Goal: Information Seeking & Learning: Learn about a topic

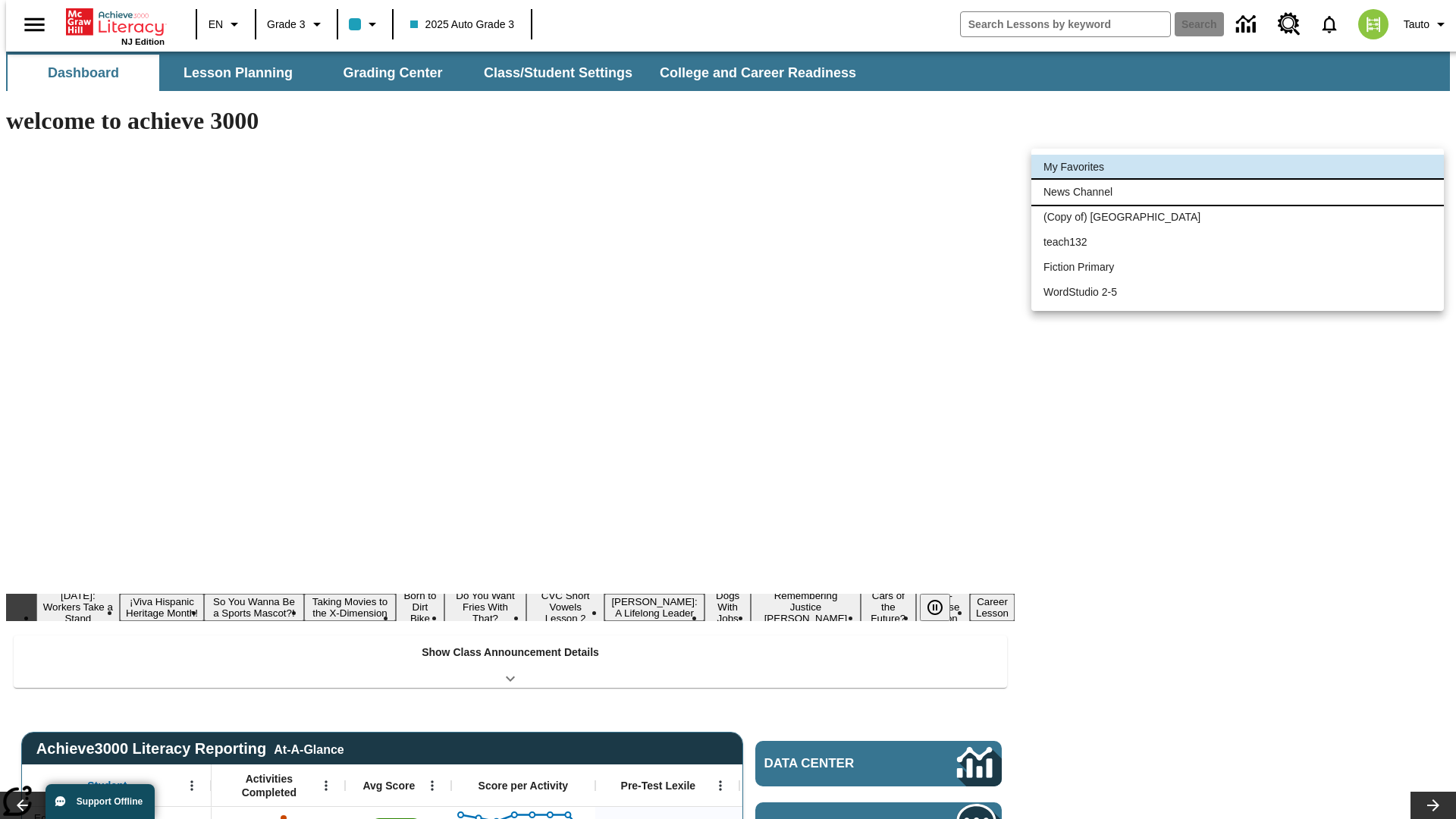
click at [1238, 192] on li "News Channel" at bounding box center [1237, 192] width 412 height 25
type input "120"
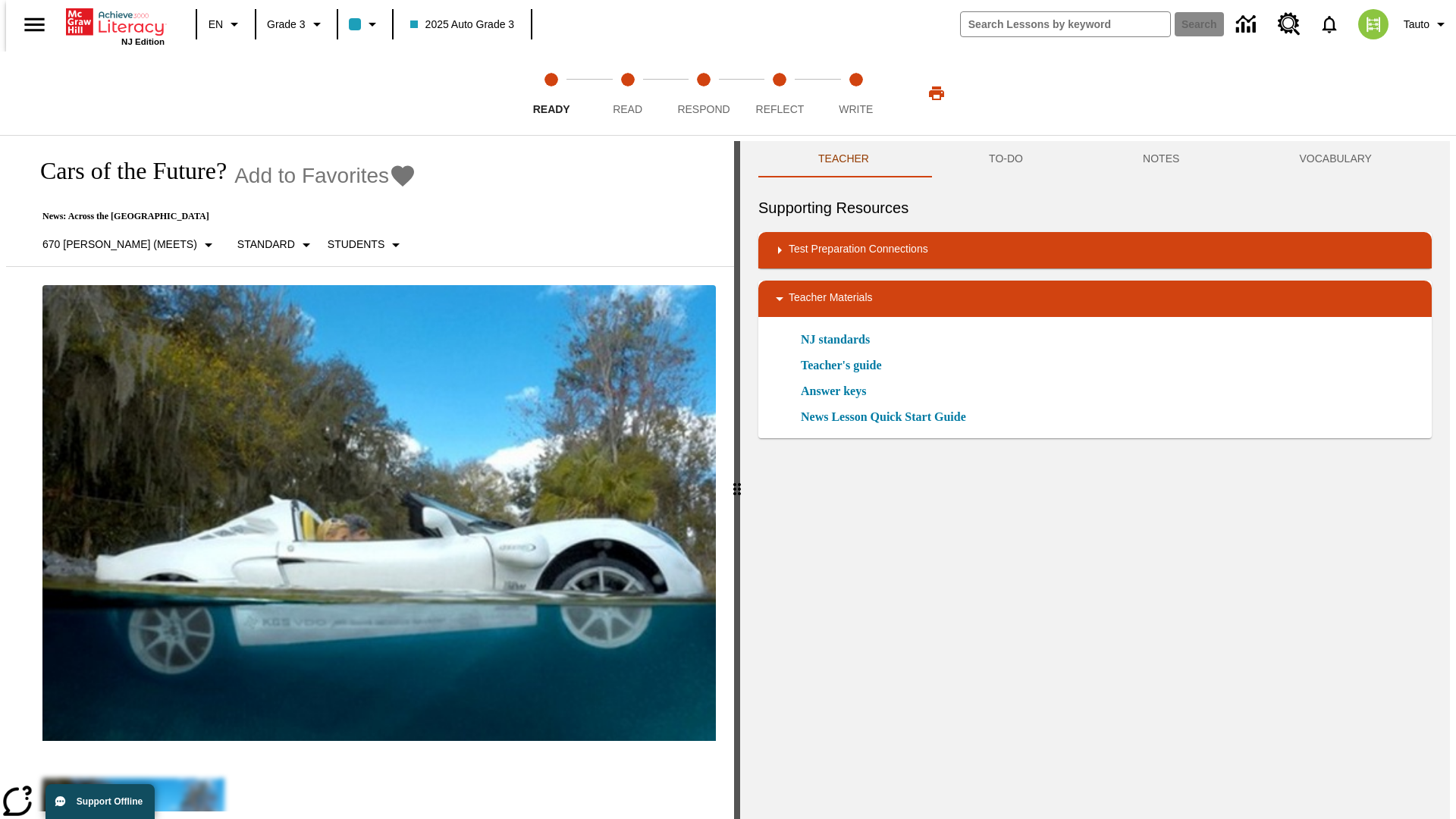
click at [391, 176] on icon "Add to Favorites - Cars of the Future?" at bounding box center [402, 175] width 23 height 21
